Goal: Transaction & Acquisition: Download file/media

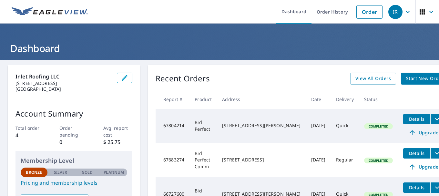
click at [407, 120] on span "Details" at bounding box center [416, 119] width 19 height 6
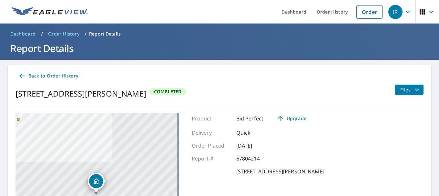
click at [407, 86] on span "Files" at bounding box center [410, 90] width 21 height 8
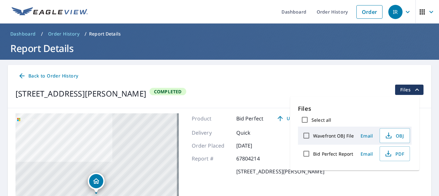
click at [305, 124] on input "Select all" at bounding box center [305, 120] width 14 height 14
checkbox input "true"
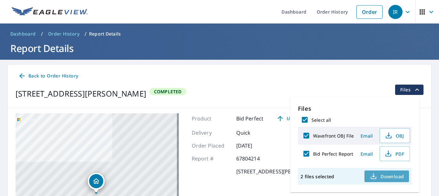
click at [398, 178] on span "Download" at bounding box center [387, 176] width 34 height 8
